Goal: Information Seeking & Learning: Learn about a topic

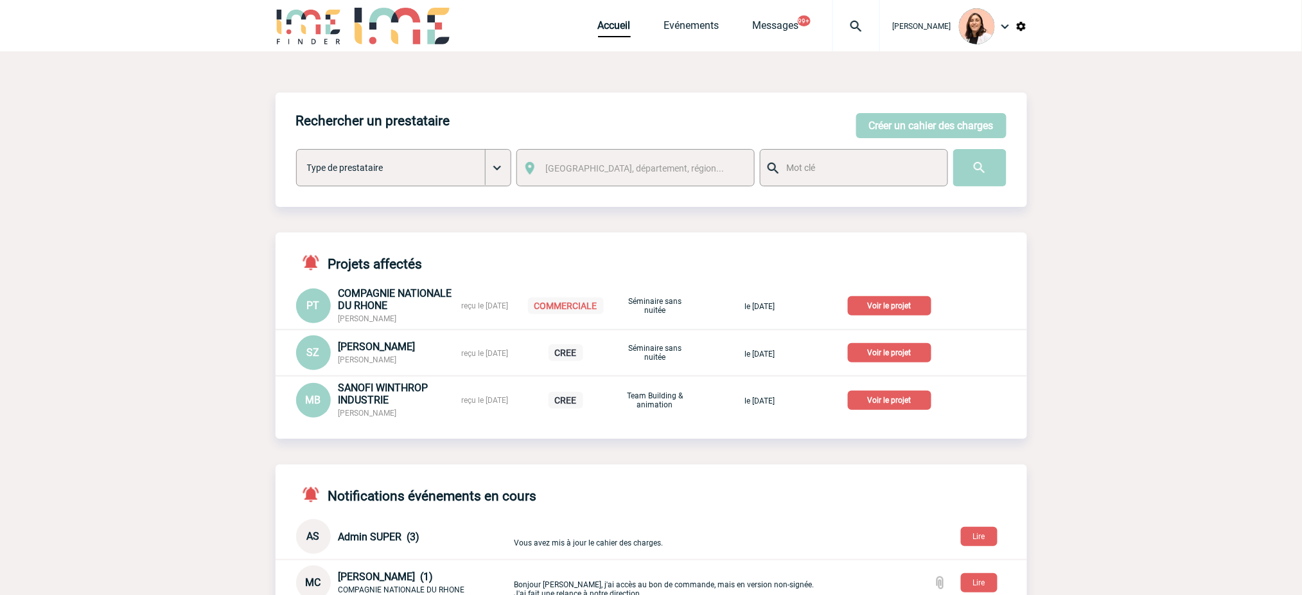
click at [865, 35] on div at bounding box center [857, 25] width 48 height 51
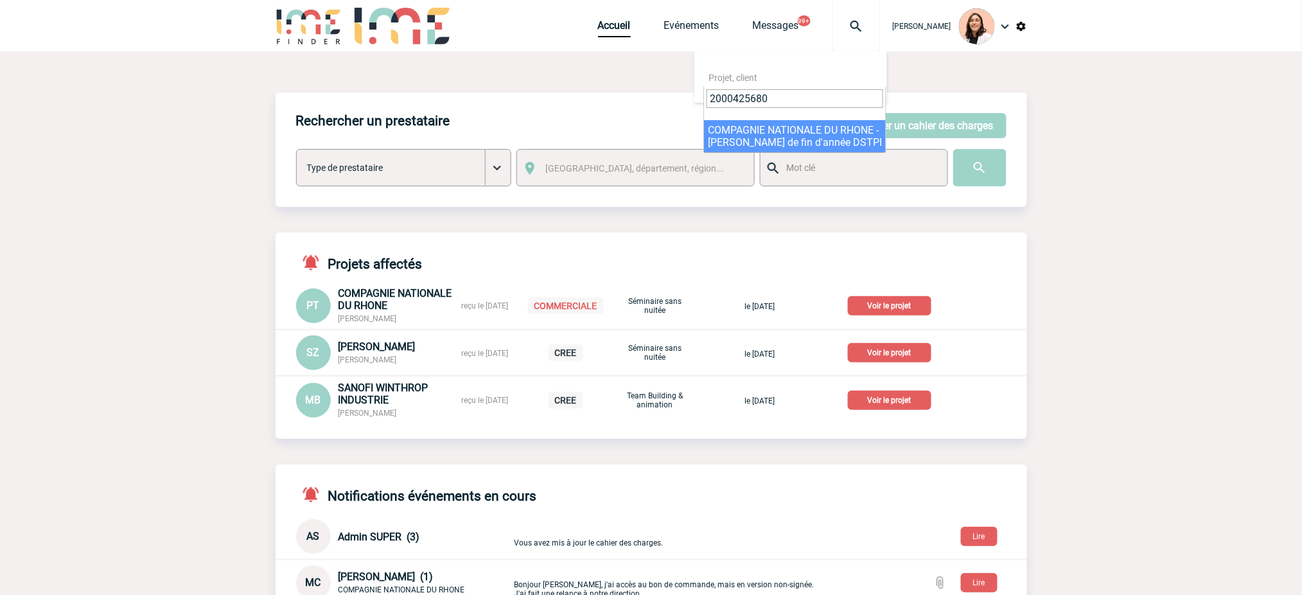
type input "2000425680"
select select "25181"
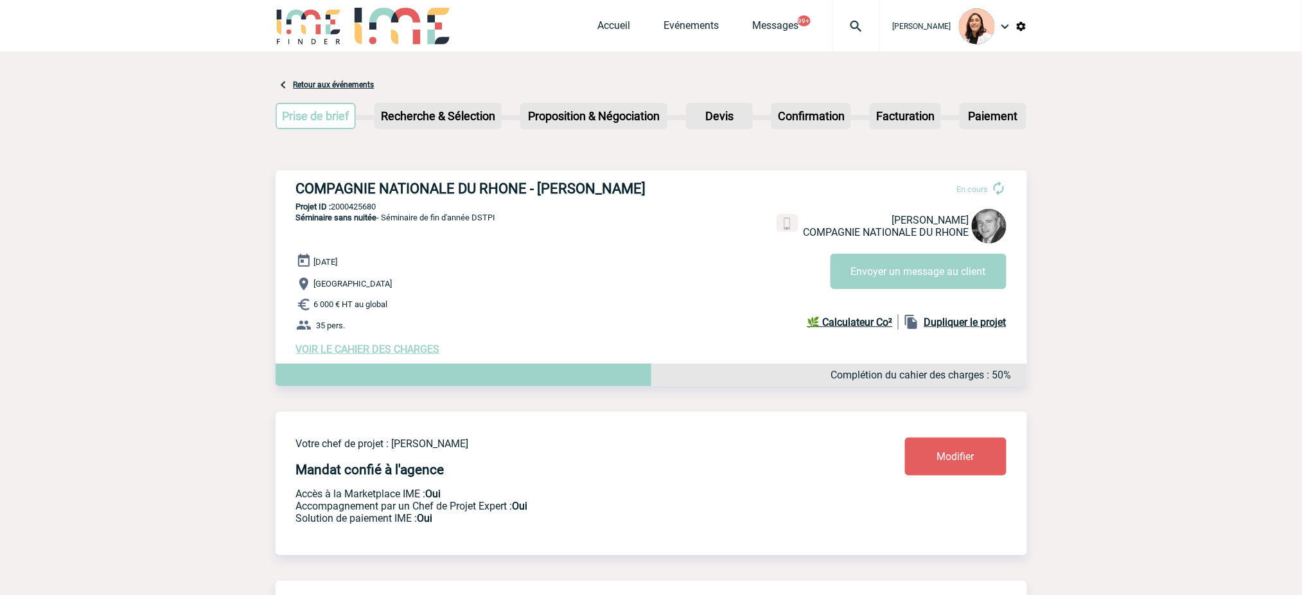
click at [391, 193] on h3 "COMPAGNIE NATIONALE DU RHONE - [PERSON_NAME]" at bounding box center [489, 189] width 386 height 16
copy div "COMPAGNIE NATIONALE DU RHONE - [PERSON_NAME]"
click at [364, 211] on p "Projet ID : 2000425680" at bounding box center [652, 207] width 752 height 10
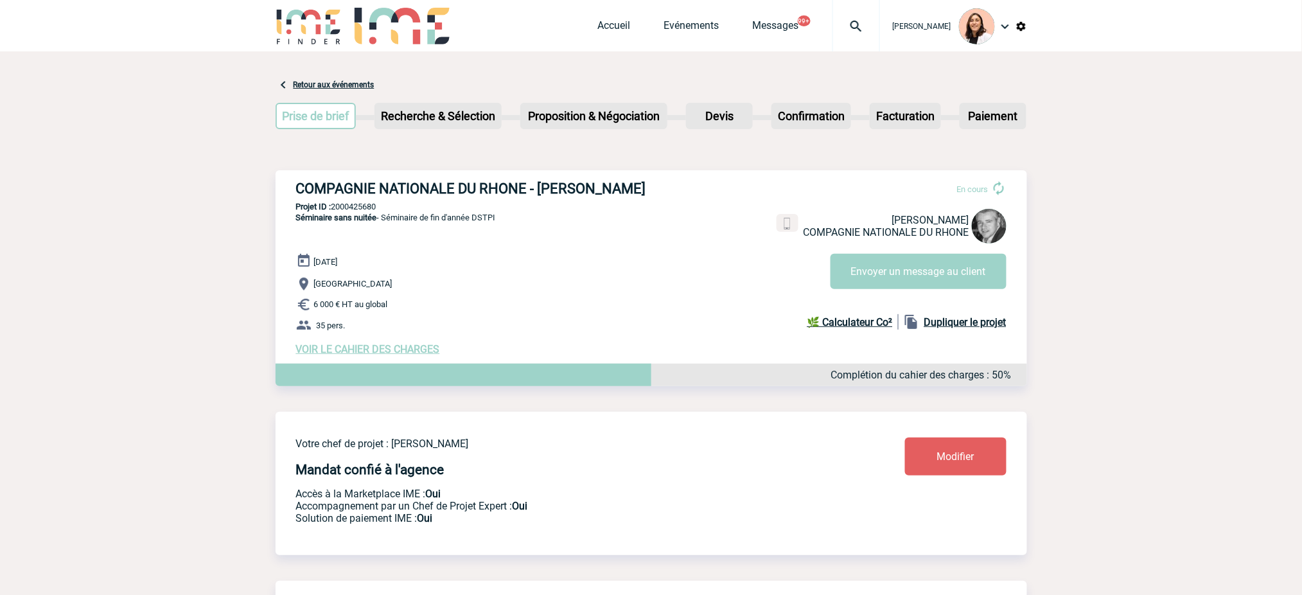
click at [364, 211] on p "Projet ID : 2000425680" at bounding box center [652, 207] width 752 height 10
copy p "2000425680"
drag, startPoint x: 385, startPoint y: 239, endPoint x: 506, endPoint y: 251, distance: 121.3
click at [506, 251] on div "COMPAGNIE NATIONALE DU RHONE - [PERSON_NAME] En cours [PERSON_NAME] COMPAGNIE N…" at bounding box center [652, 267] width 752 height 195
copy span "Séminaire de fin d'année DSTPI"
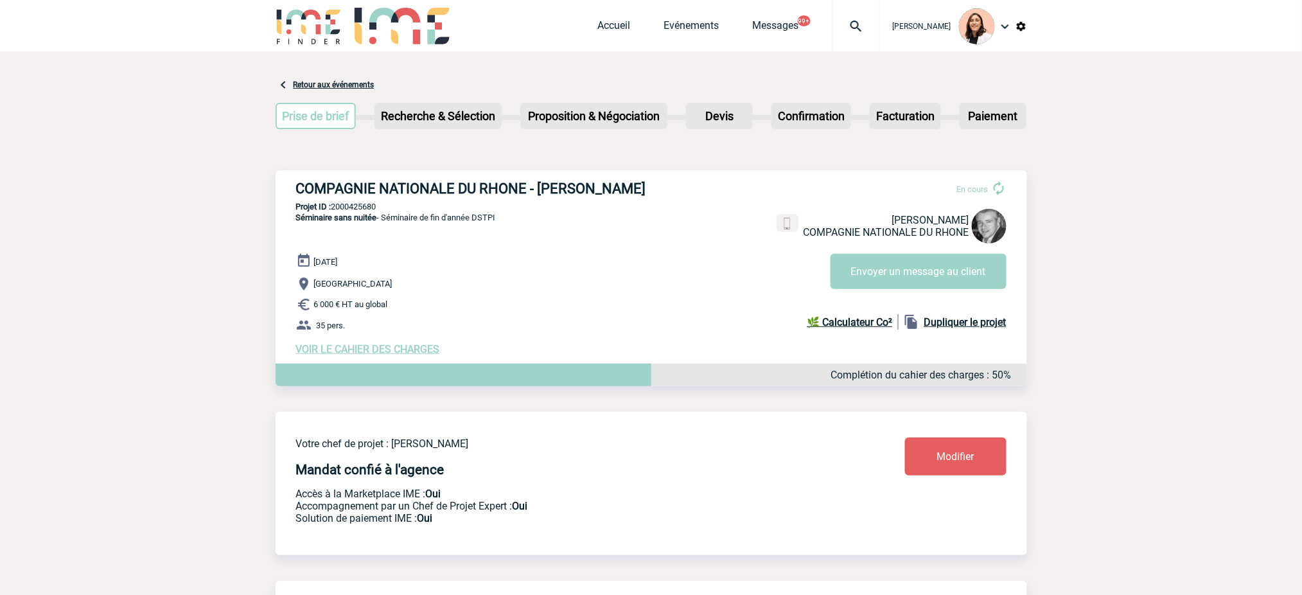
click at [404, 355] on span "VOIR LE CAHIER DES CHARGES" at bounding box center [368, 349] width 144 height 12
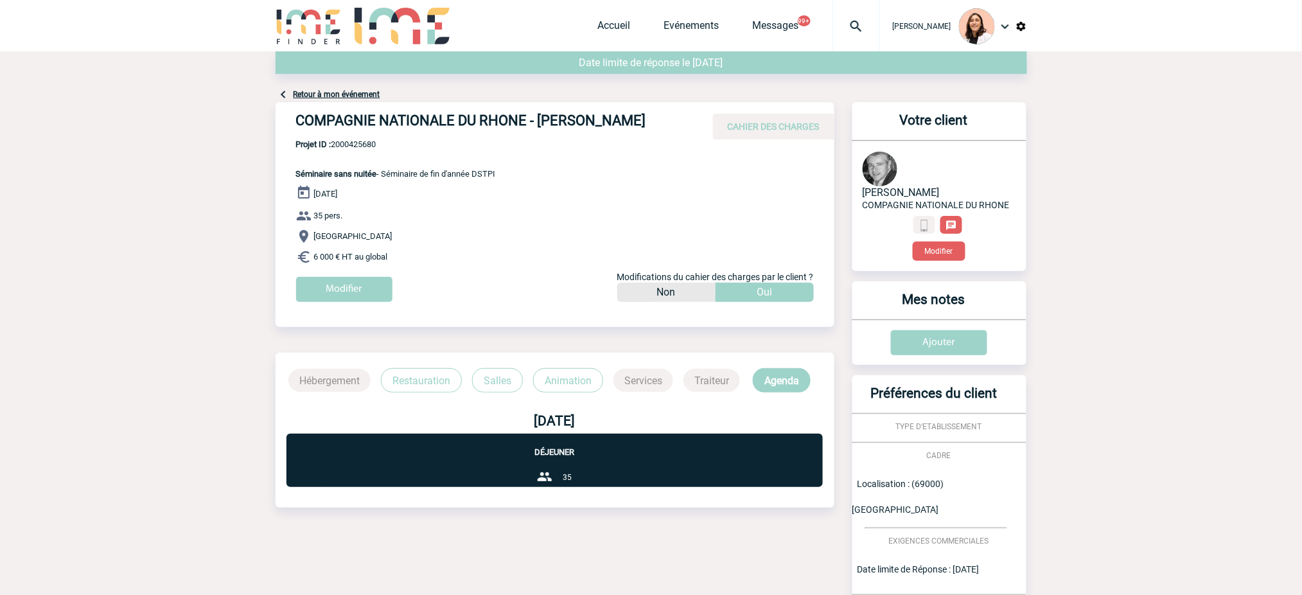
drag, startPoint x: 399, startPoint y: 274, endPoint x: 314, endPoint y: 210, distance: 106.9
click at [314, 210] on div "[DATE] 35 pers. [GEOGRAPHIC_DATA] 6 000 € HT au global Modifier Modifications d…" at bounding box center [565, 248] width 538 height 127
copy div "[DATE] 35 pers. [GEOGRAPHIC_DATA] 6 000 € HT au global"
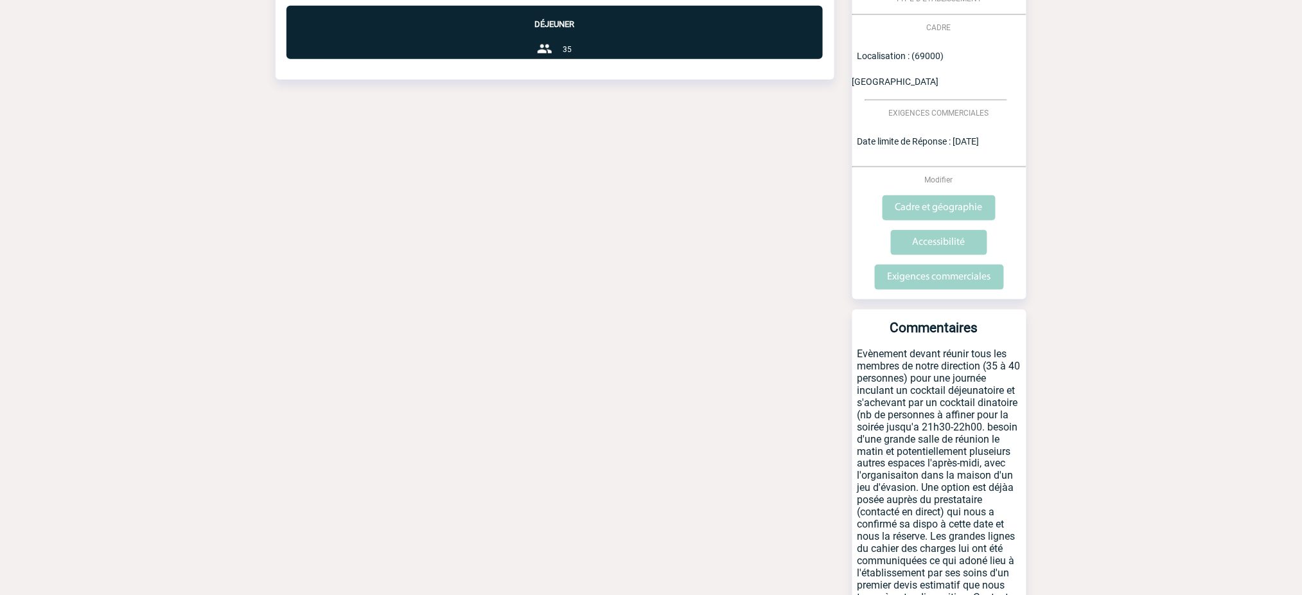
scroll to position [500, 0]
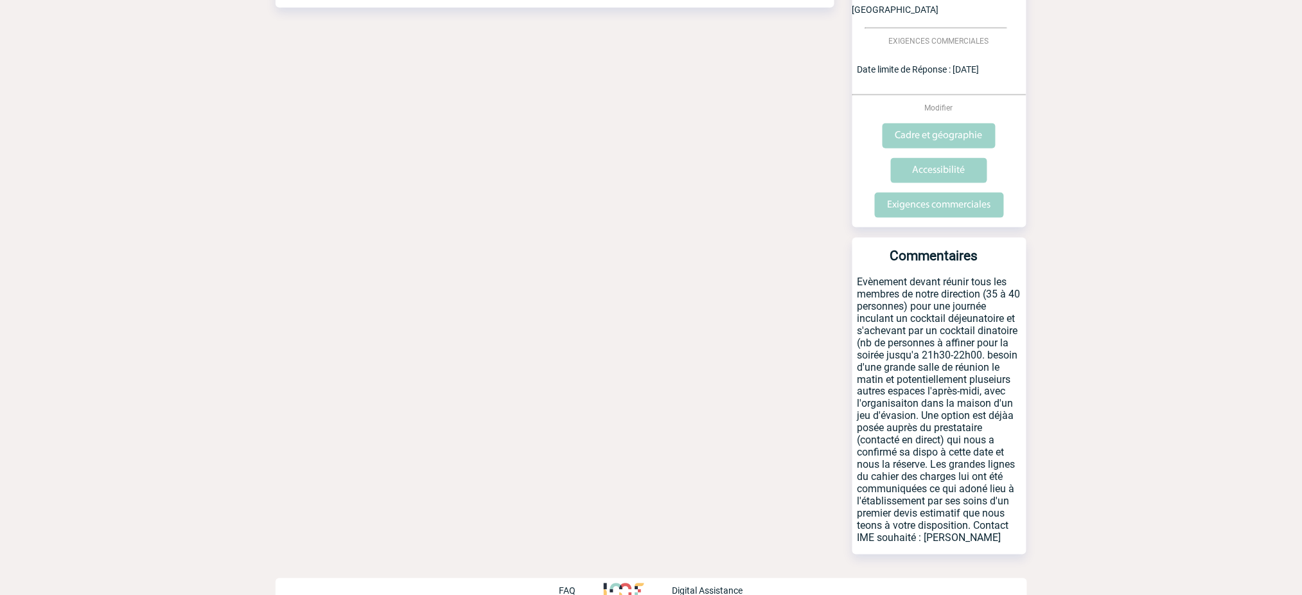
click at [948, 301] on p "Evènement devant réunir tous les membres de notre direction (35 à 40 personnes)…" at bounding box center [940, 415] width 174 height 279
drag, startPoint x: 911, startPoint y: 292, endPoint x: 1022, endPoint y: 303, distance: 111.1
click at [1022, 303] on p "Evènement devant réunir tous les membres de notre direction (35 à 40 personnes)…" at bounding box center [940, 415] width 174 height 279
copy p "cocktail déjeunatoire et s'achevant par un cocktail dinatoire"
click at [954, 386] on p "Evènement devant réunir tous les membres de notre direction (35 à 40 personnes)…" at bounding box center [940, 415] width 174 height 279
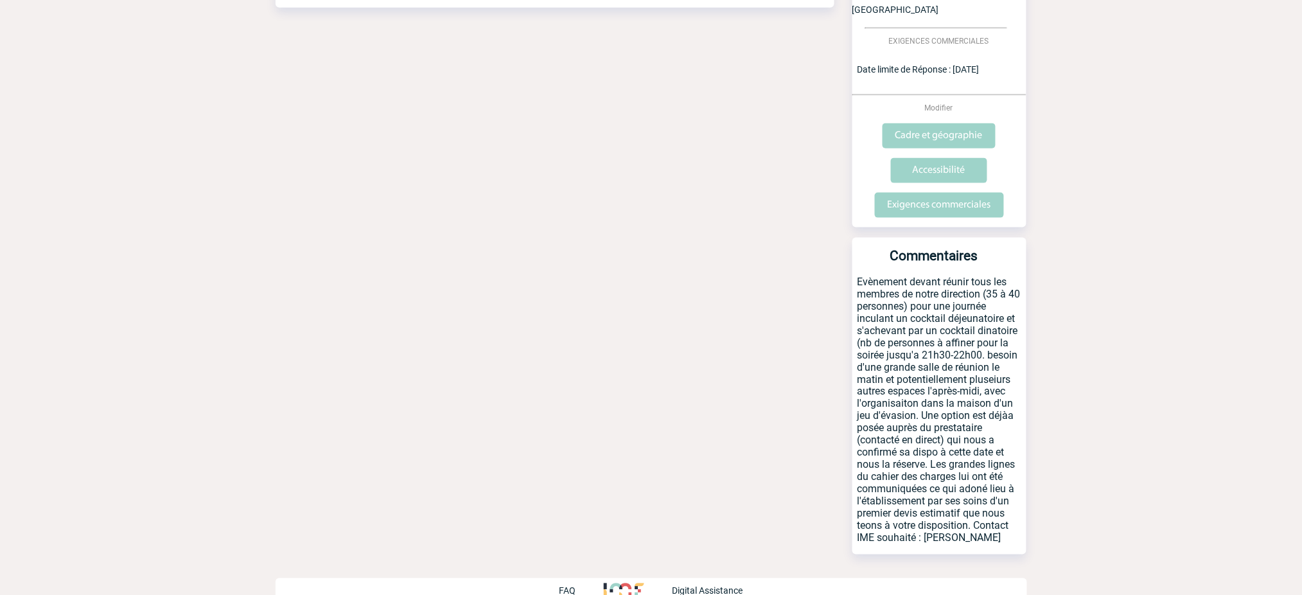
click at [1006, 346] on p "Evènement devant réunir tous les membres de notre direction (35 à 40 personnes)…" at bounding box center [940, 415] width 174 height 279
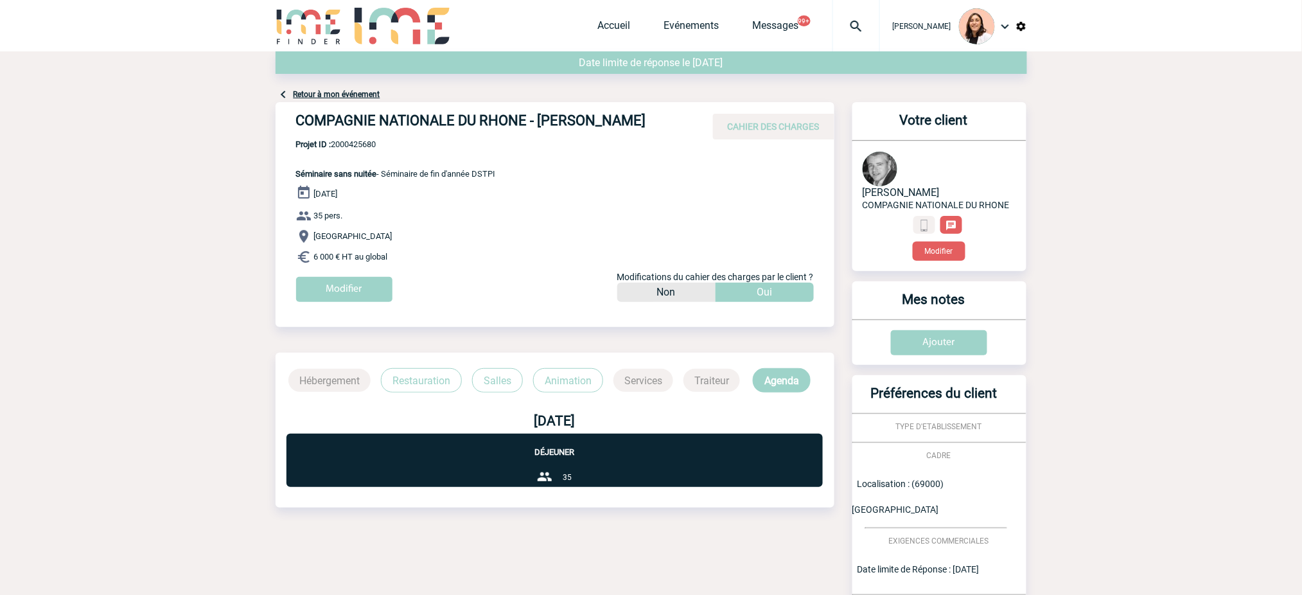
click at [360, 91] on link "Retour à mon événement" at bounding box center [337, 94] width 87 height 9
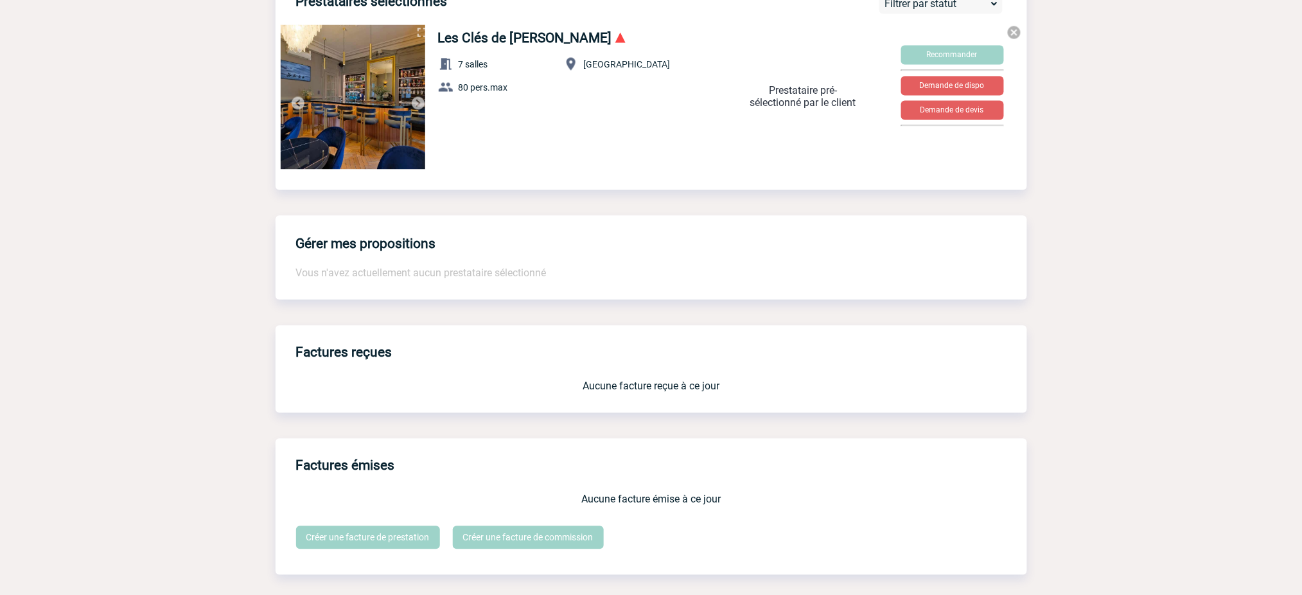
scroll to position [758, 0]
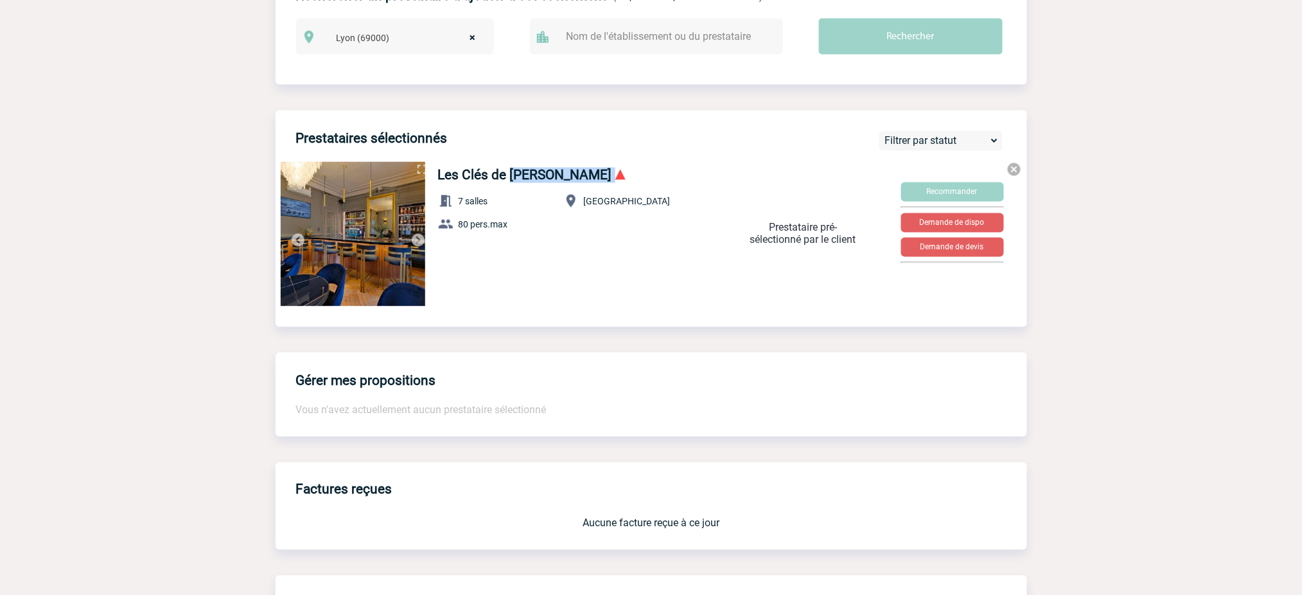
drag, startPoint x: 557, startPoint y: 197, endPoint x: 459, endPoint y: 188, distance: 98.1
click at [459, 188] on div "Les Clés de Juliette 7 salles 80 pers.max Lyon" at bounding box center [567, 232] width 278 height 138
copy h4 "Les Clés de Juliette"
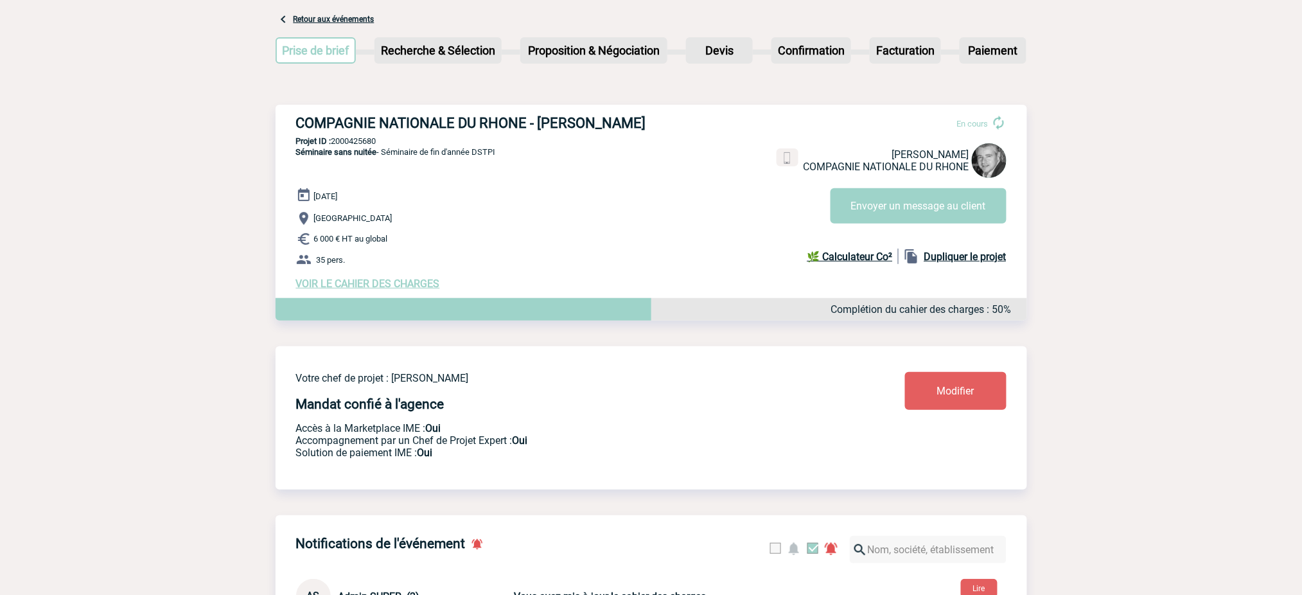
scroll to position [0, 0]
